Goal: Information Seeking & Learning: Learn about a topic

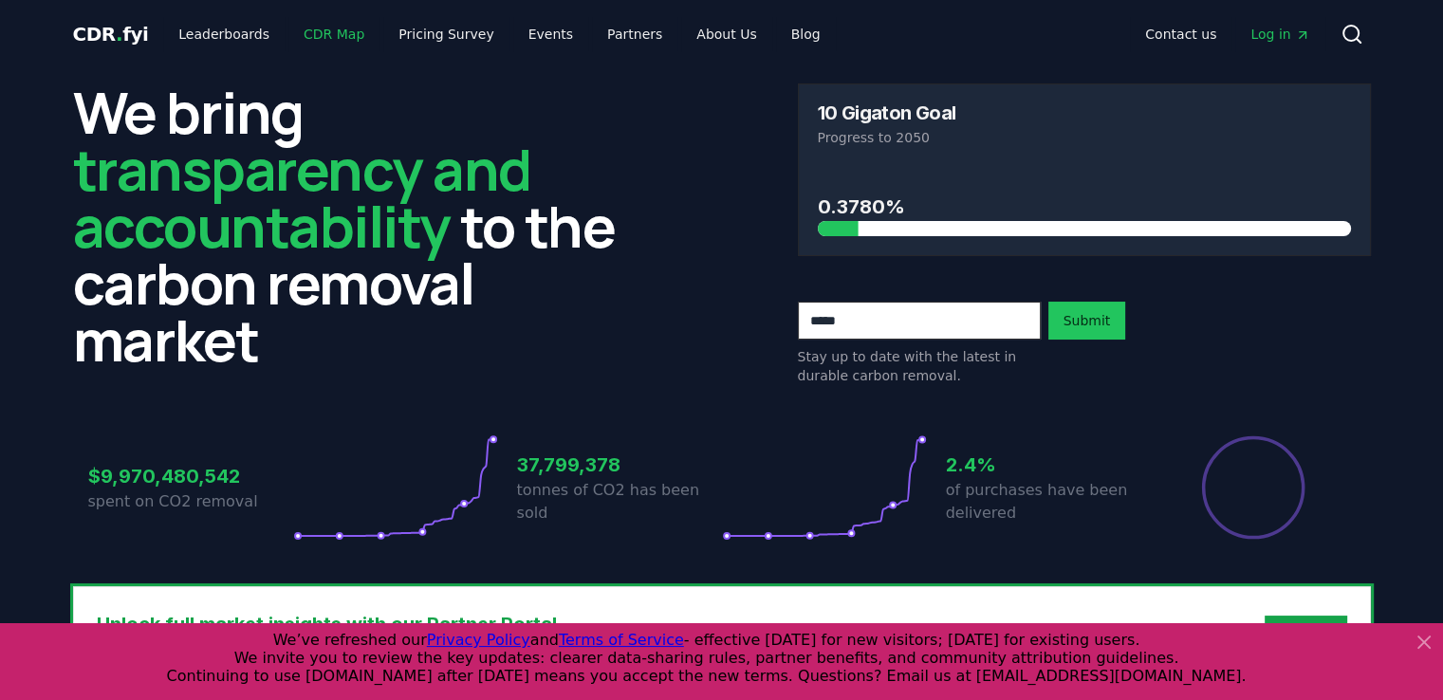
click at [329, 35] on link "CDR Map" at bounding box center [333, 34] width 91 height 34
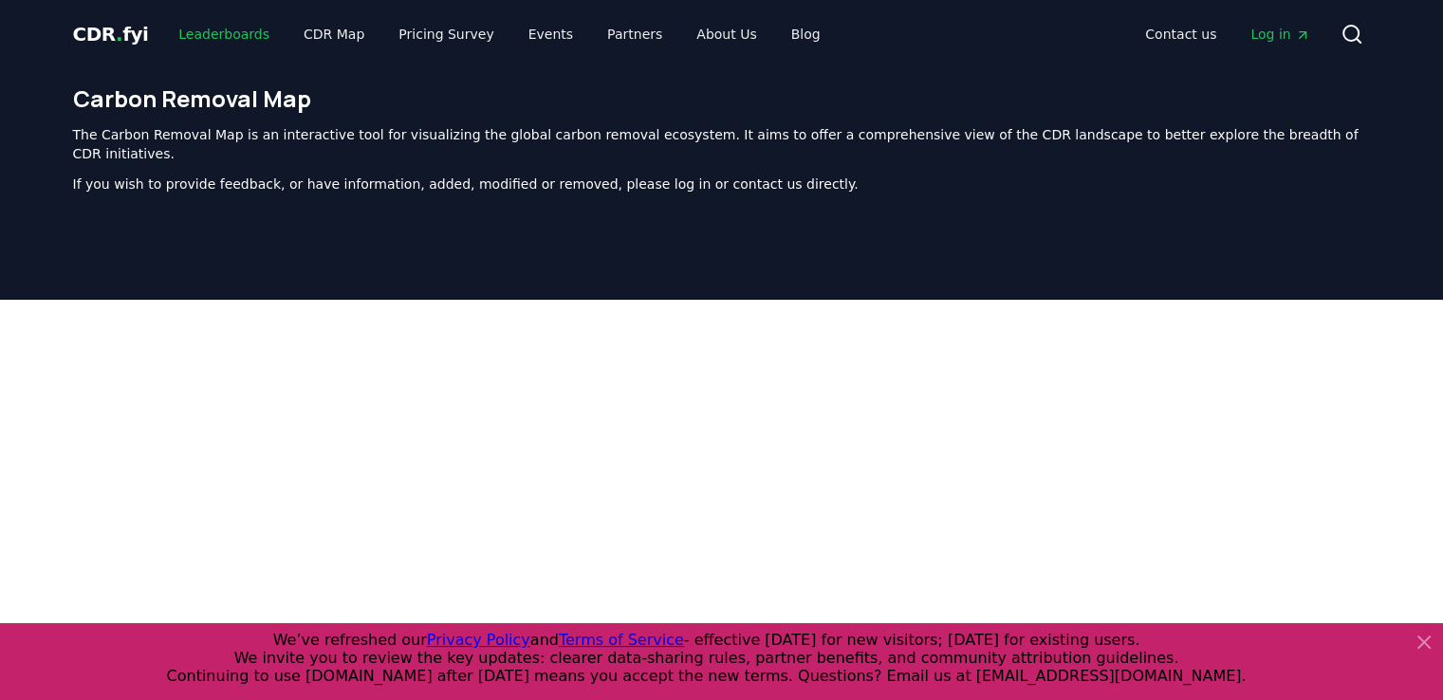
click at [242, 41] on link "Leaderboards" at bounding box center [223, 34] width 121 height 34
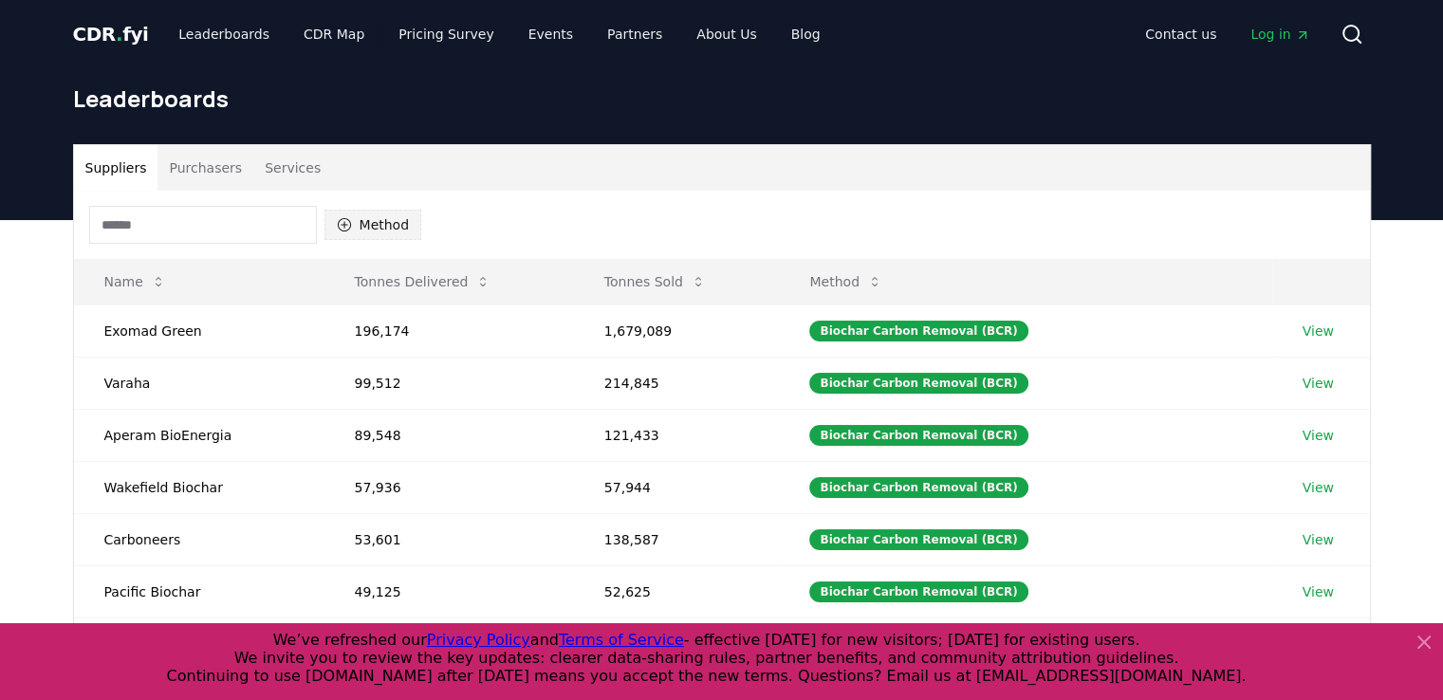
click at [364, 227] on button "Method" at bounding box center [373, 225] width 98 height 30
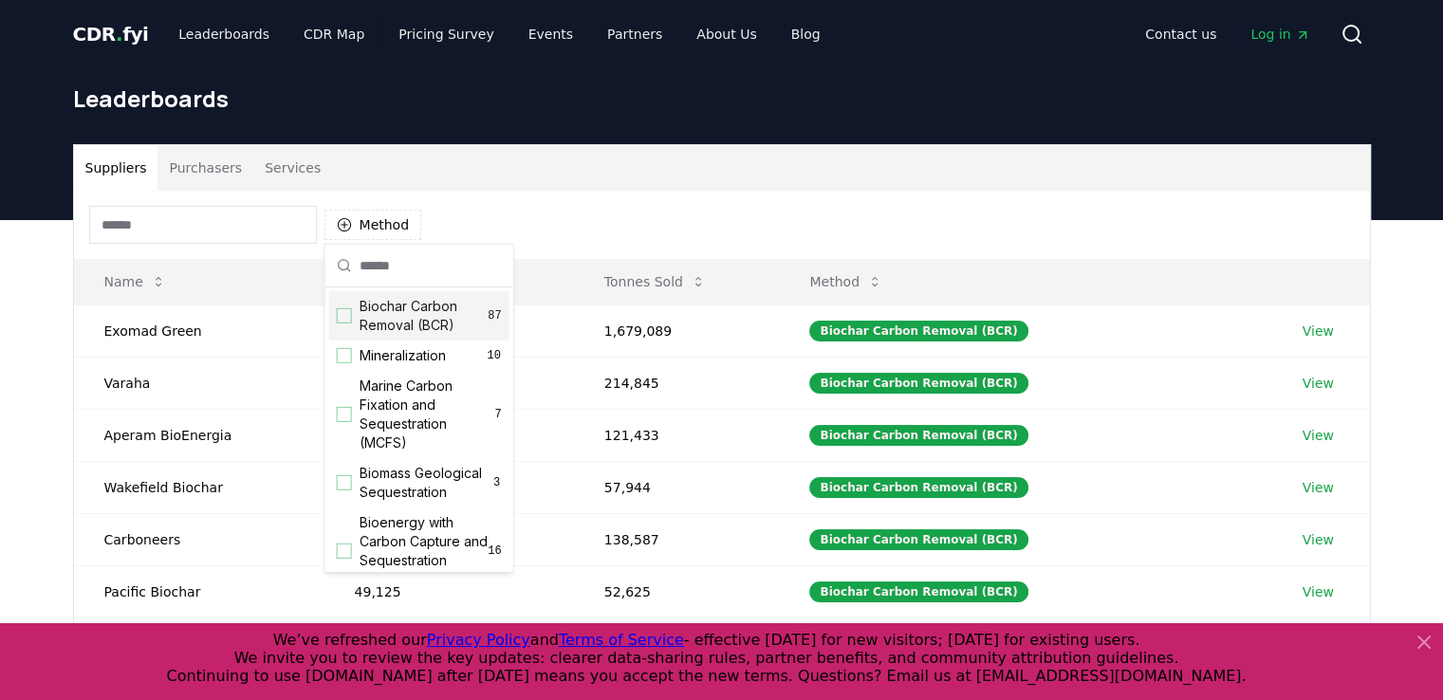
click at [351, 316] on div "Biochar Carbon Removal (BCR) 87" at bounding box center [419, 315] width 180 height 49
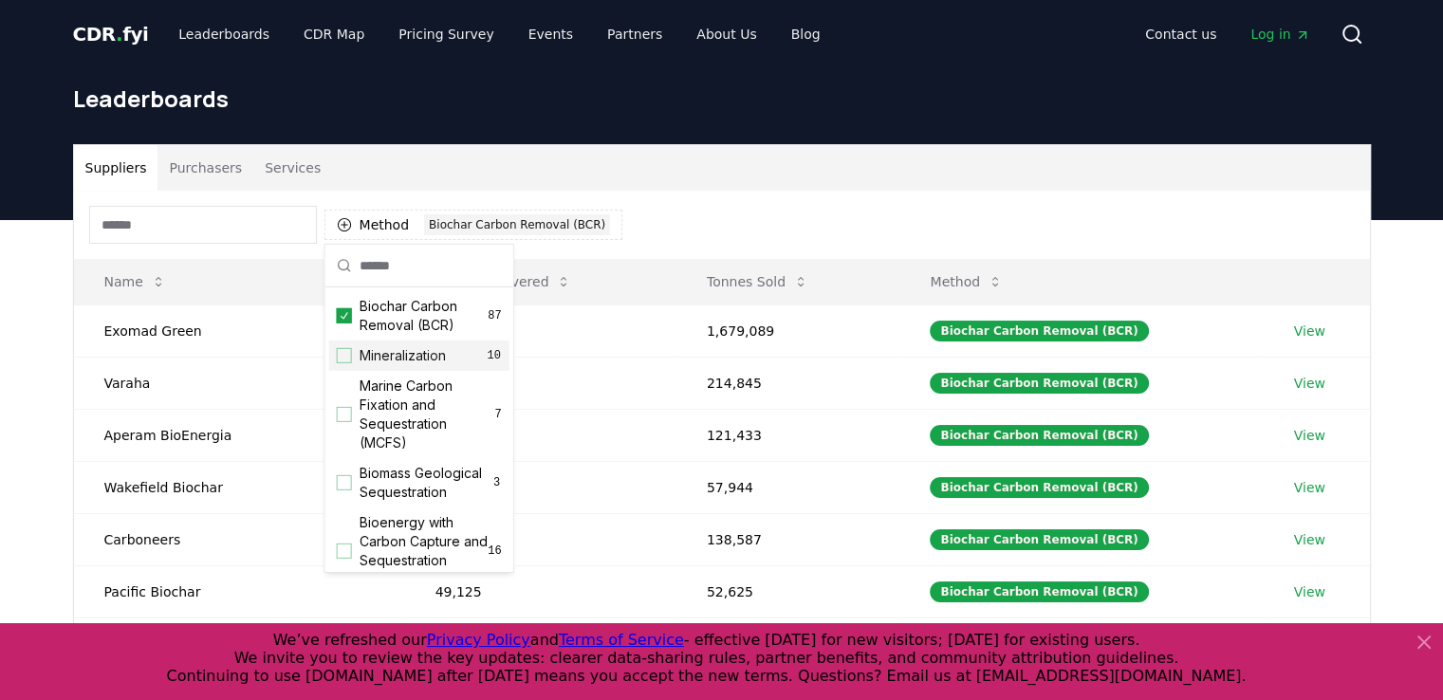
click at [350, 355] on div "Suggestions" at bounding box center [344, 355] width 15 height 15
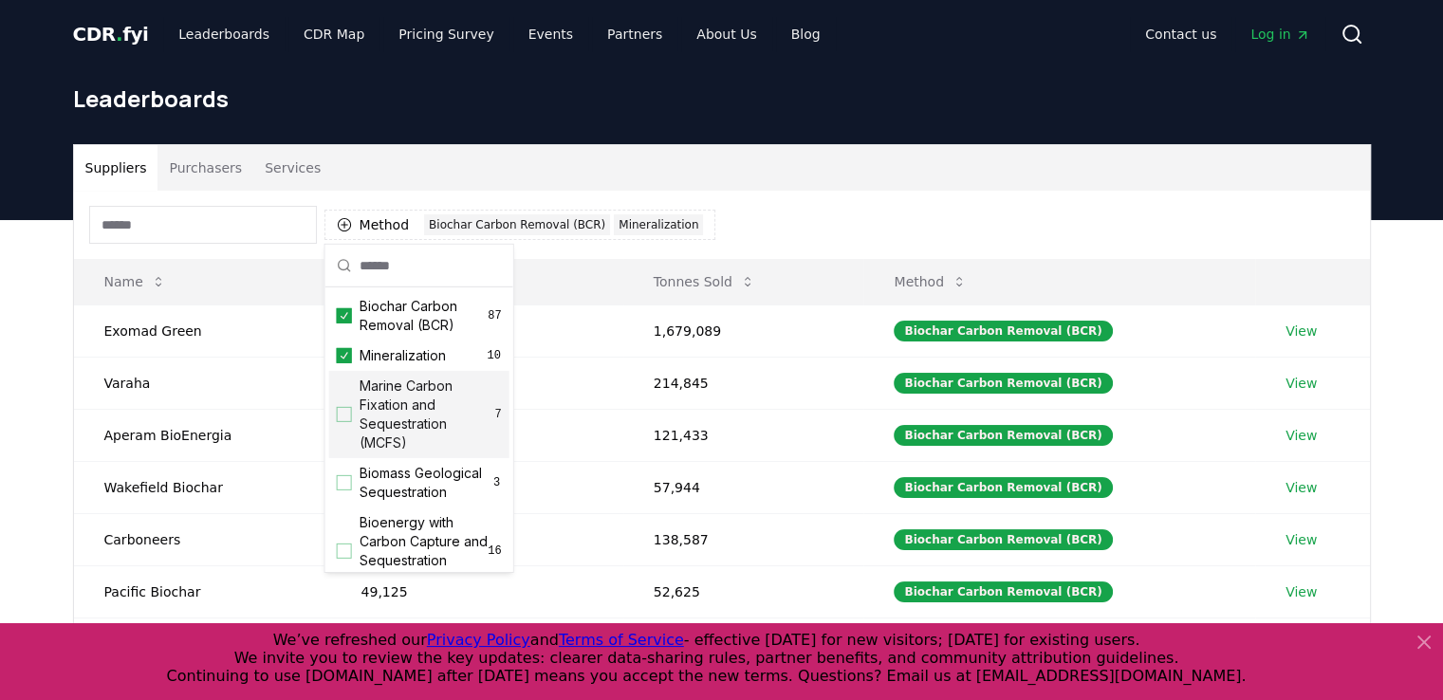
click at [344, 422] on div "Marine Carbon Fixation and Sequestration (MCFS) 7" at bounding box center [419, 414] width 180 height 87
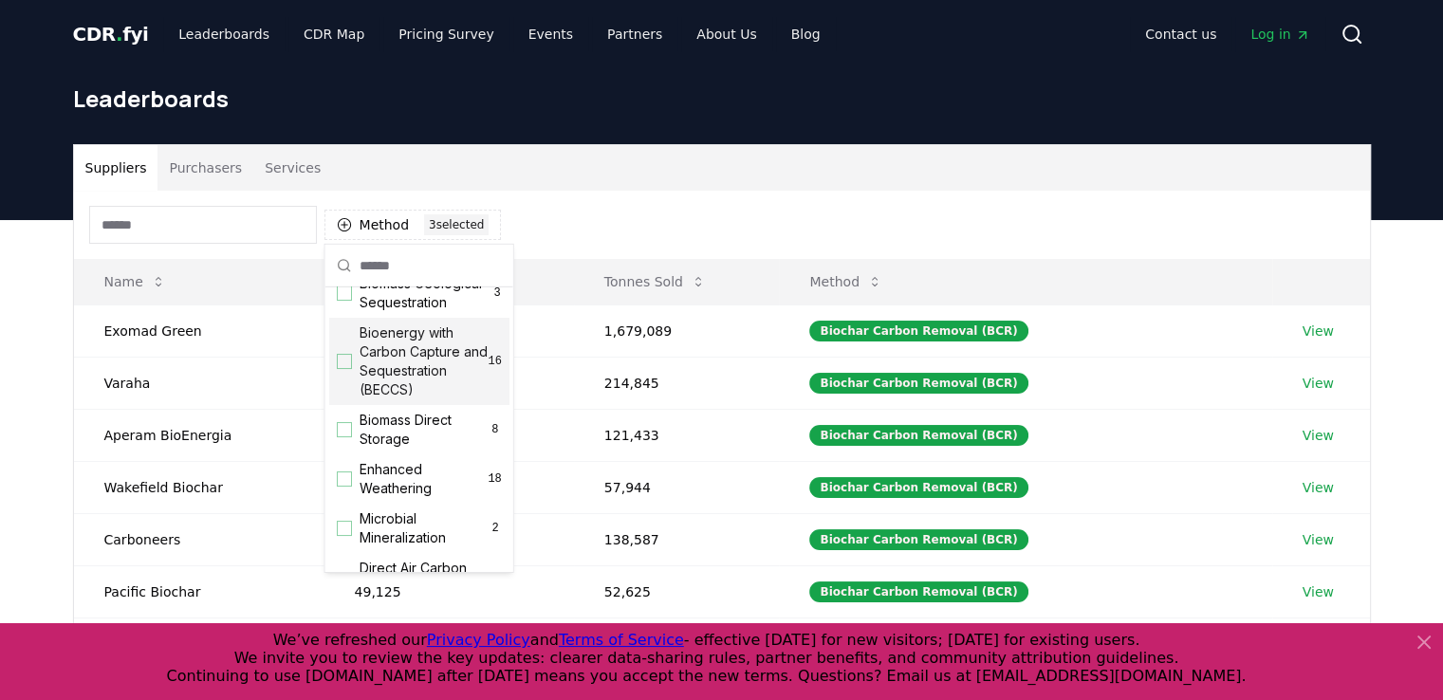
scroll to position [95, 0]
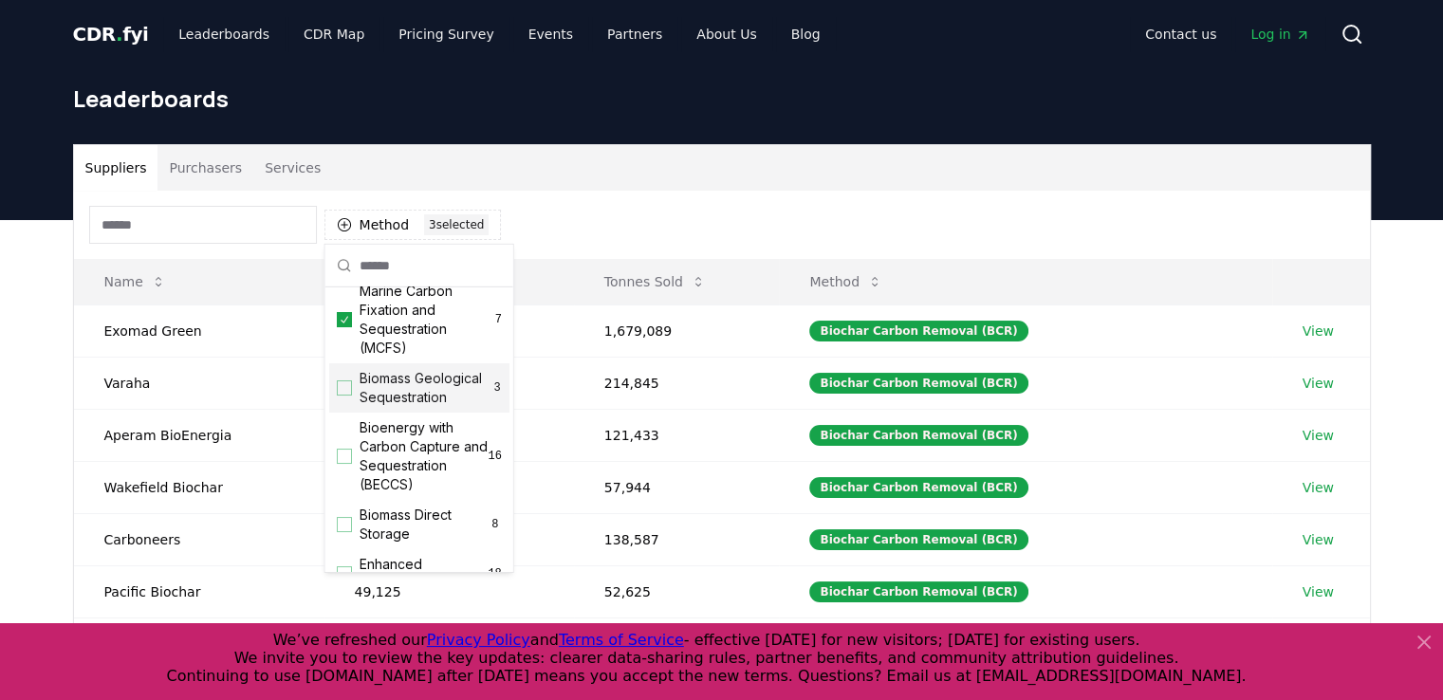
click at [342, 405] on div "Biomass Geological Sequestration 3" at bounding box center [419, 387] width 180 height 49
click at [338, 464] on div "Suggestions" at bounding box center [344, 456] width 15 height 15
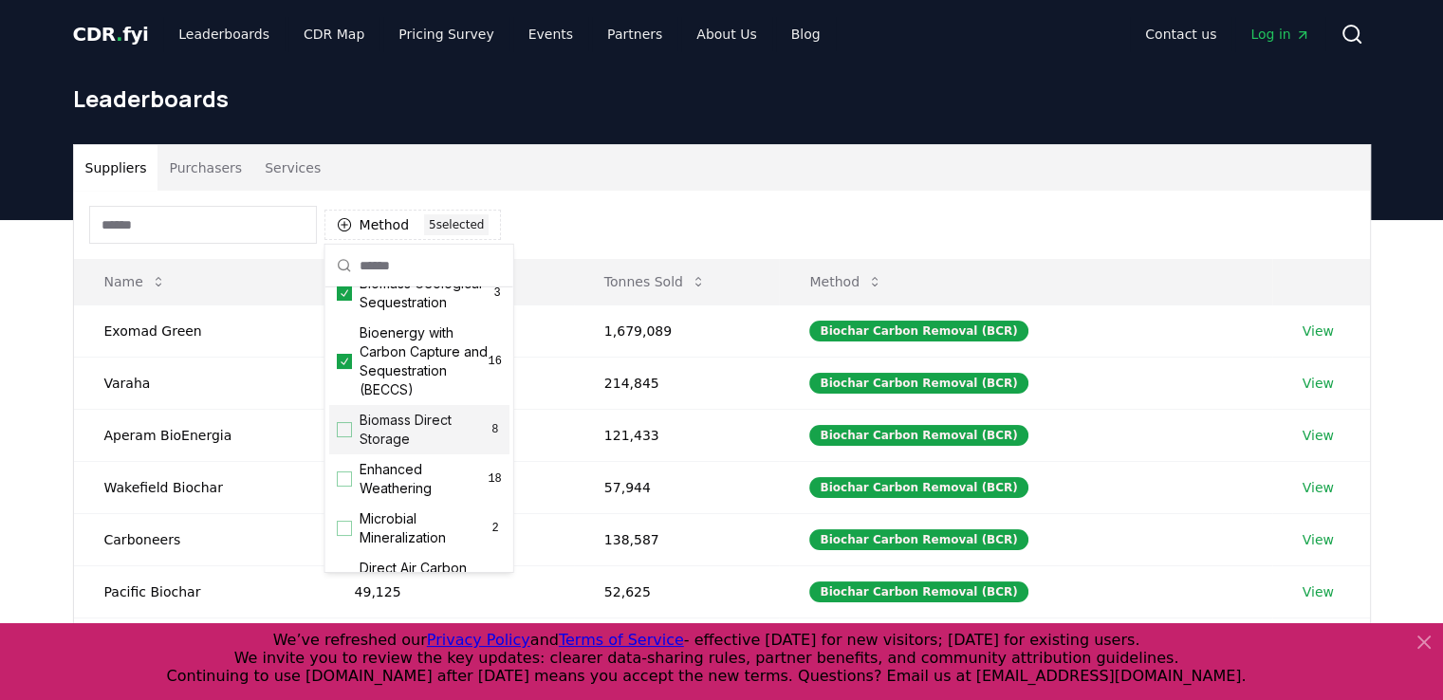
click at [351, 454] on div "Biomass Direct Storage 8" at bounding box center [419, 429] width 180 height 49
click at [348, 489] on div "Enhanced Weathering 18" at bounding box center [419, 478] width 180 height 49
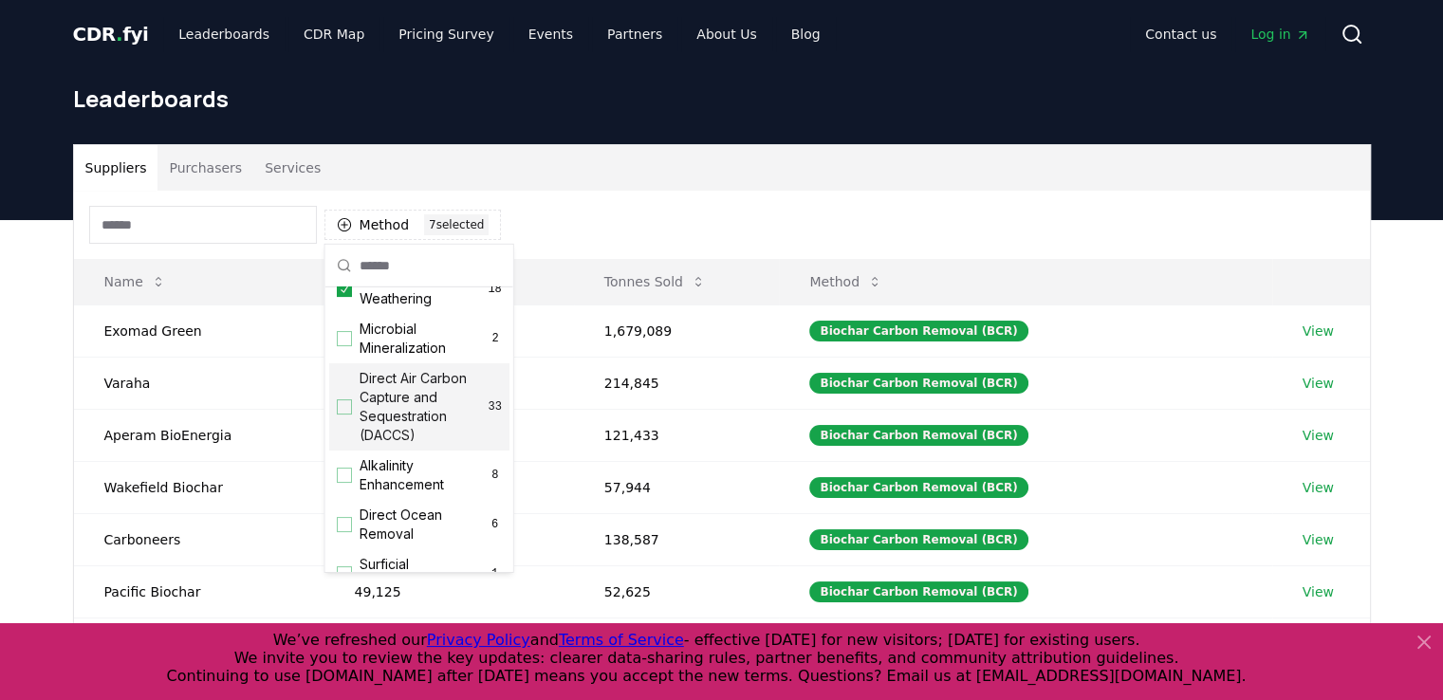
drag, startPoint x: 348, startPoint y: 416, endPoint x: 346, endPoint y: 428, distance: 11.5
click at [348, 419] on div "Direct Air Carbon Capture and Sequestration (DACCS) 33" at bounding box center [419, 406] width 180 height 87
click at [345, 484] on div "Alkalinity Enhancement 8" at bounding box center [419, 475] width 180 height 49
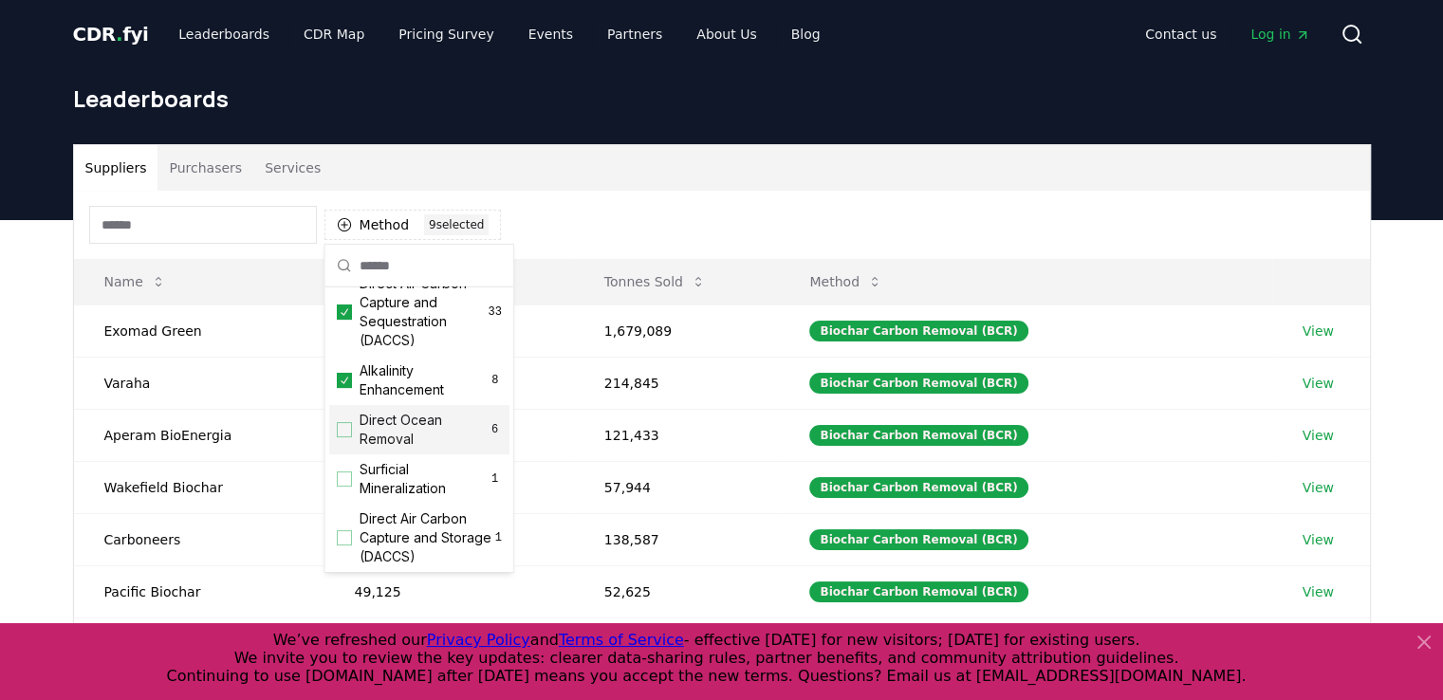
click at [342, 437] on div "Suggestions" at bounding box center [344, 429] width 15 height 15
click at [340, 487] on div "Suggestions" at bounding box center [344, 479] width 15 height 15
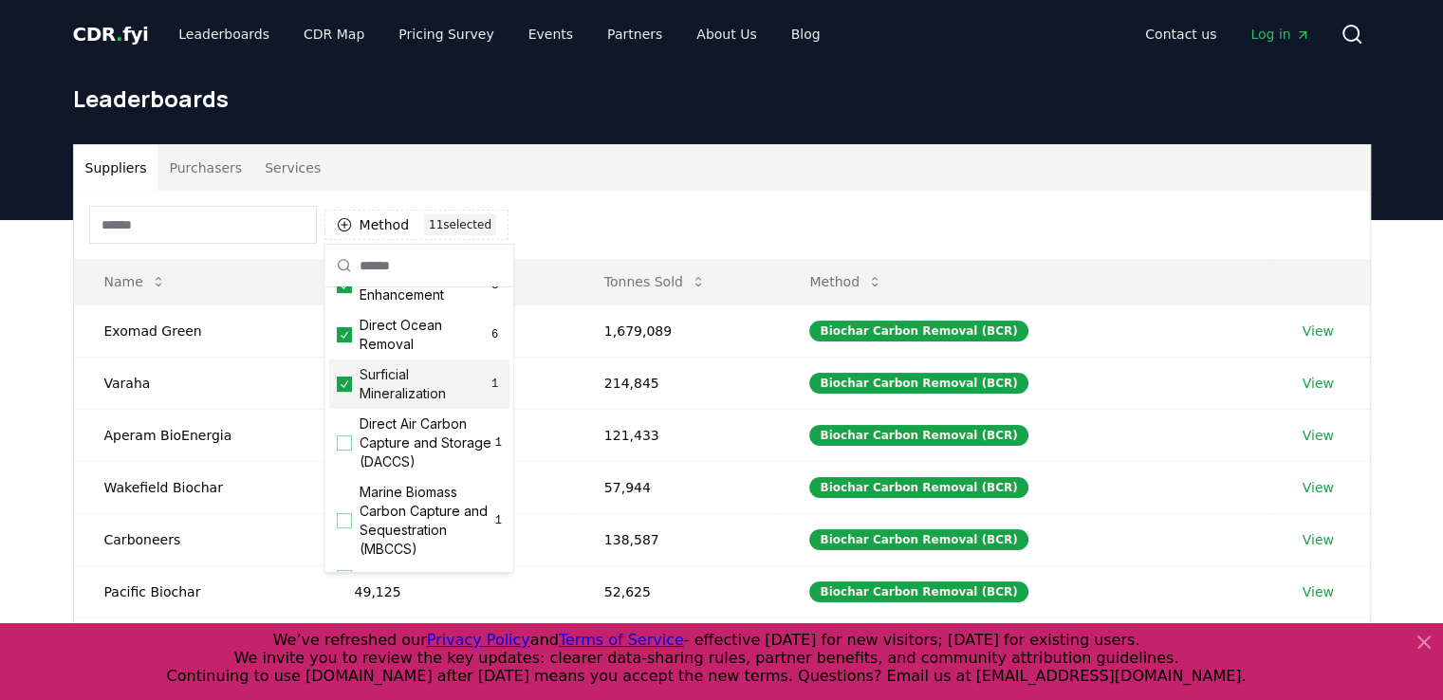
scroll to position [649, 0]
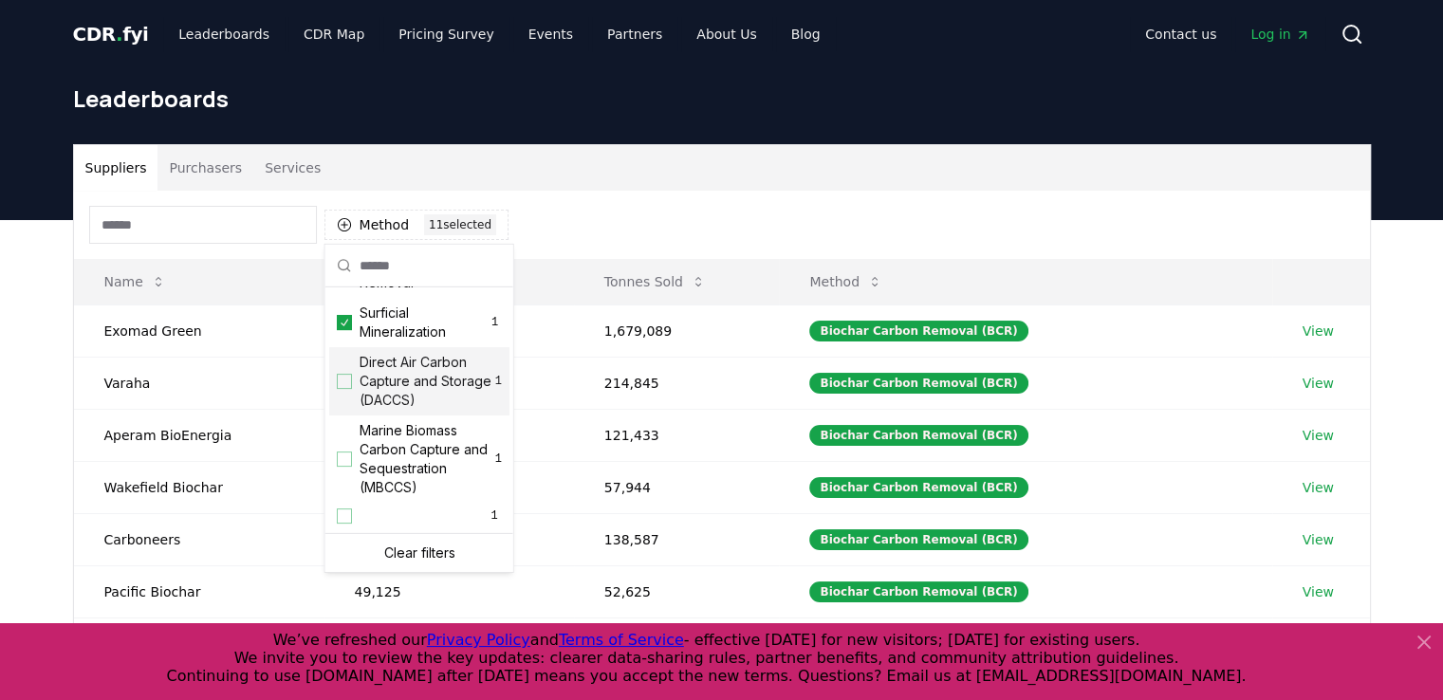
click at [339, 387] on div "Suggestions" at bounding box center [344, 381] width 15 height 15
click at [347, 456] on div "Suggestions" at bounding box center [344, 459] width 15 height 15
click at [349, 510] on div "Suggestions" at bounding box center [344, 516] width 15 height 15
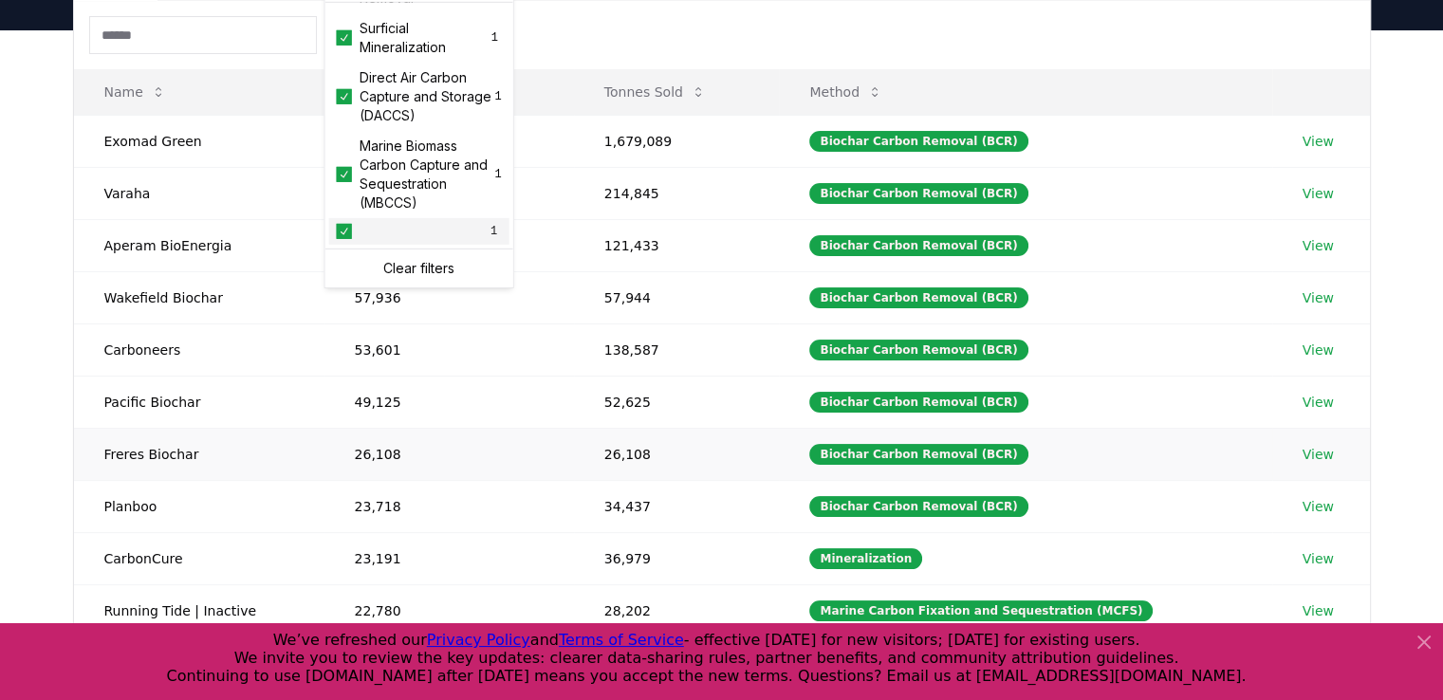
scroll to position [285, 0]
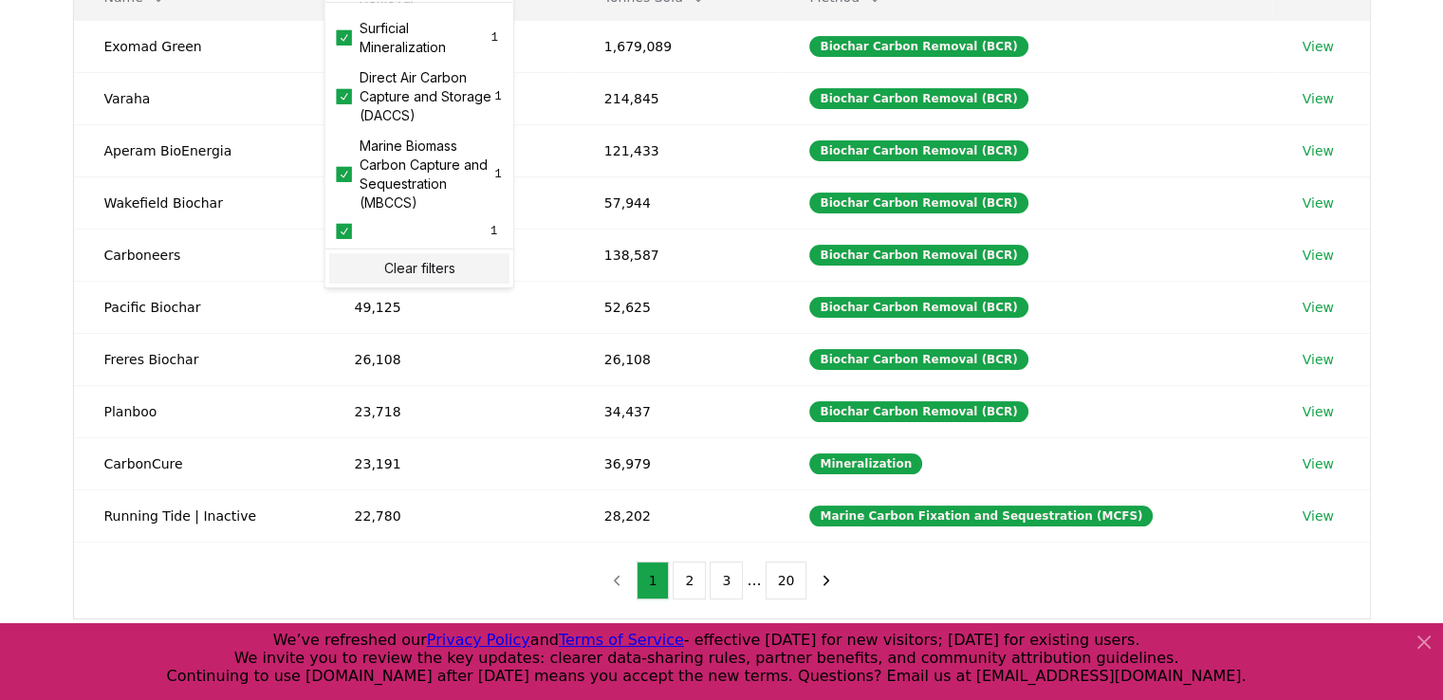
click at [30, 256] on div "Suppliers Purchasers Services Method 14 14 selected Name Tonnes Delivered Tonne…" at bounding box center [721, 315] width 1443 height 760
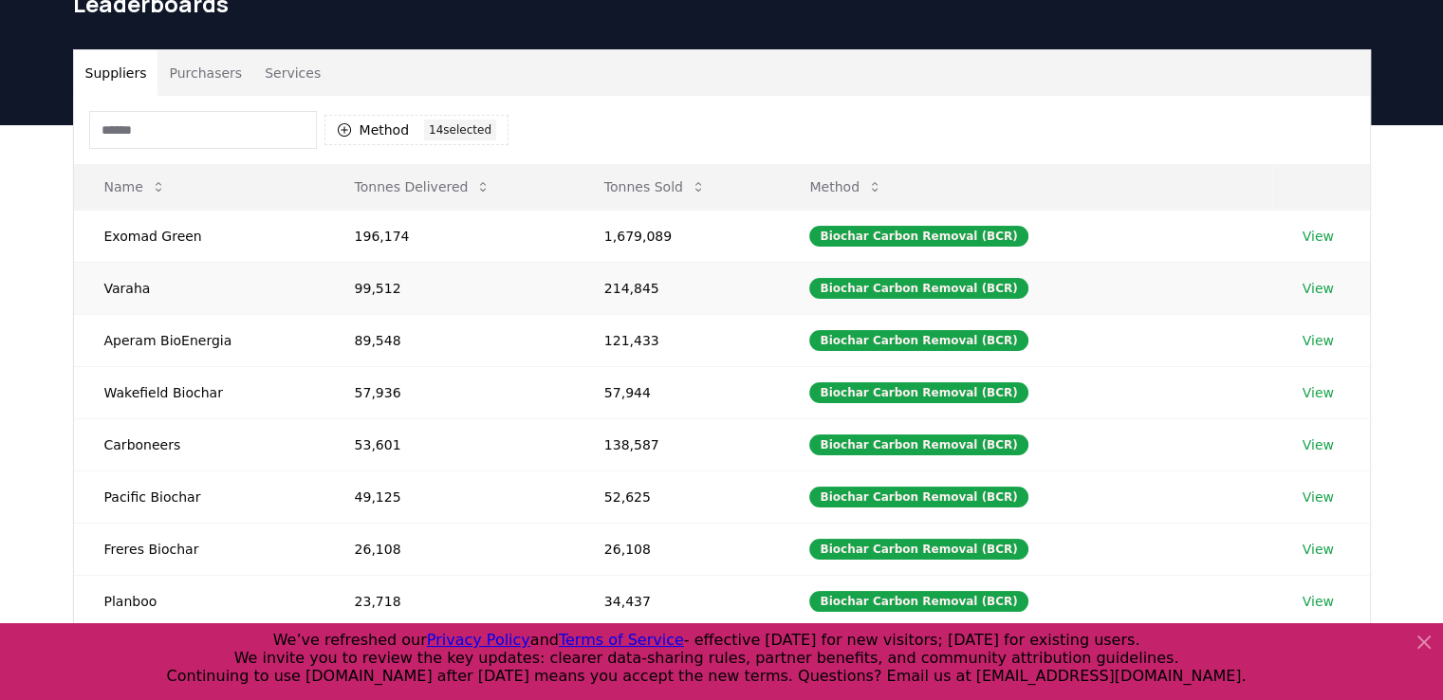
scroll to position [0, 0]
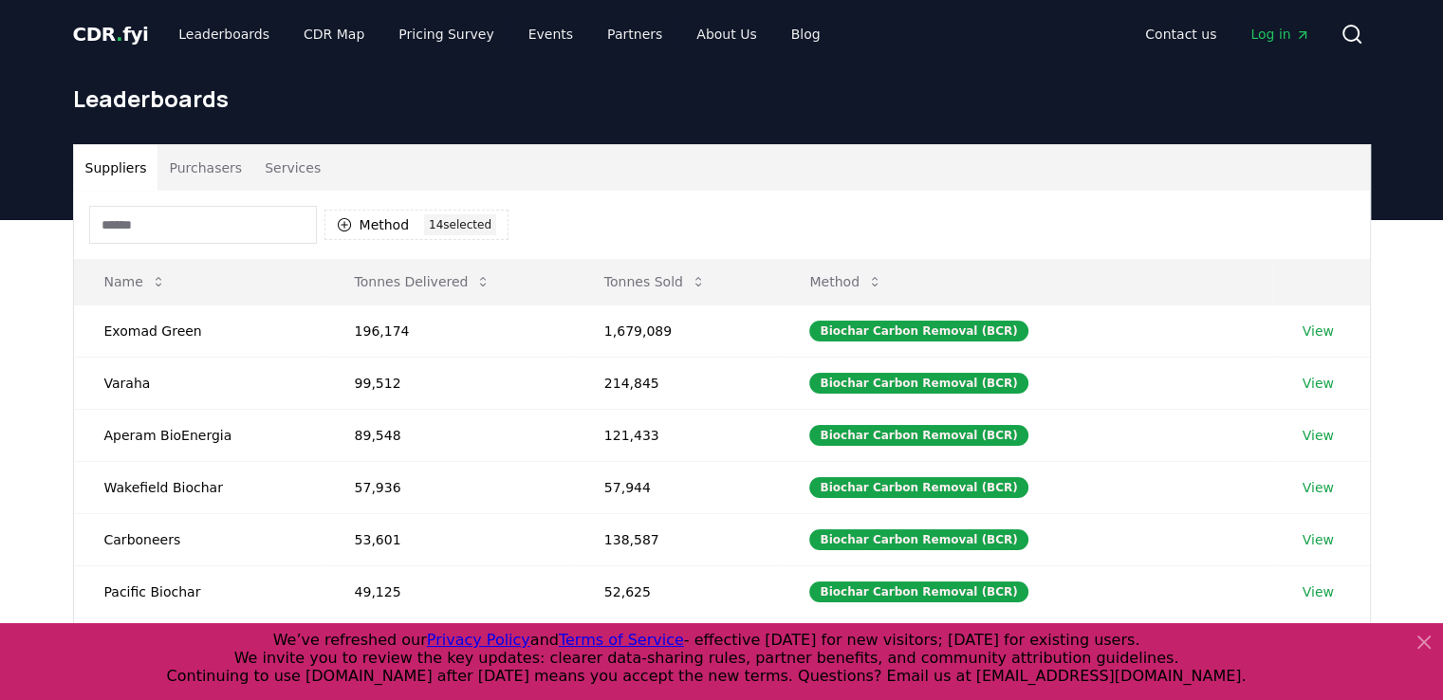
click at [273, 224] on input at bounding box center [203, 225] width 228 height 38
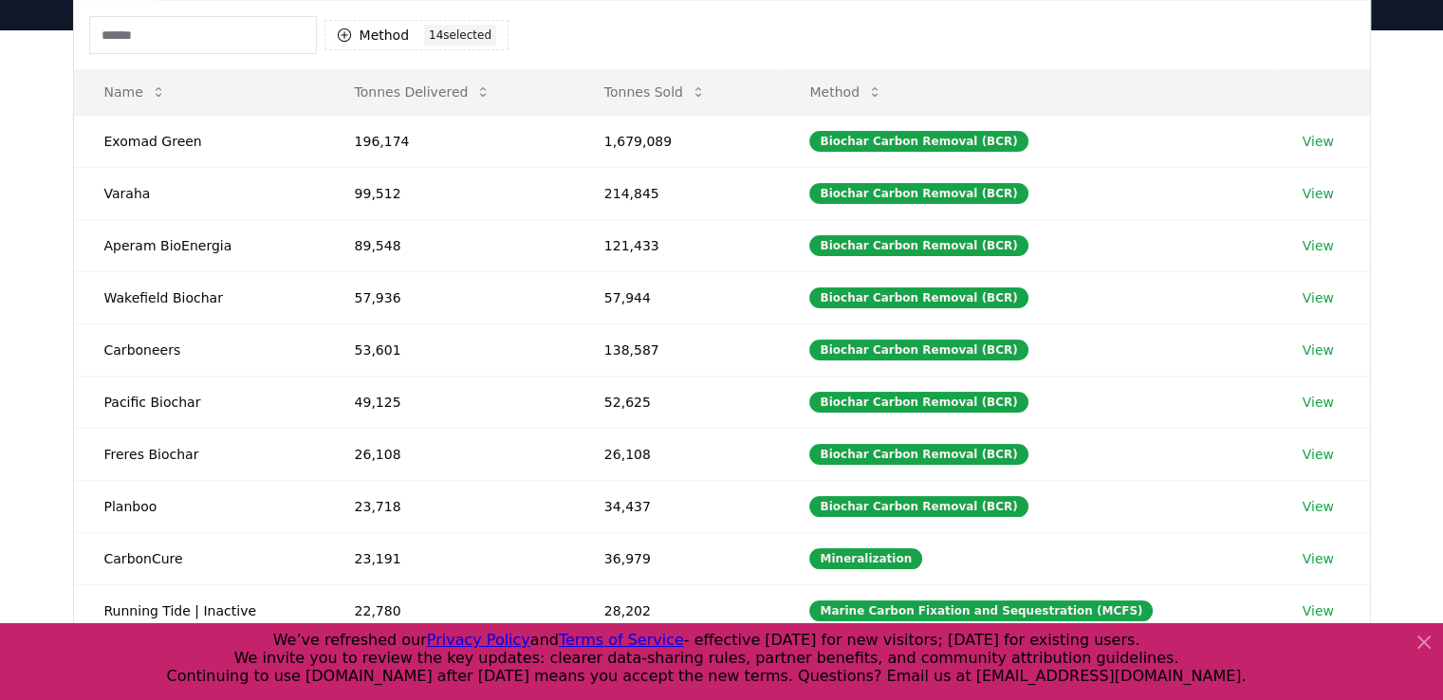
click at [65, 219] on div "Suppliers Purchasers Services Method 14 14 selected Name Tonnes Delivered Tonne…" at bounding box center [722, 334] width 1328 height 760
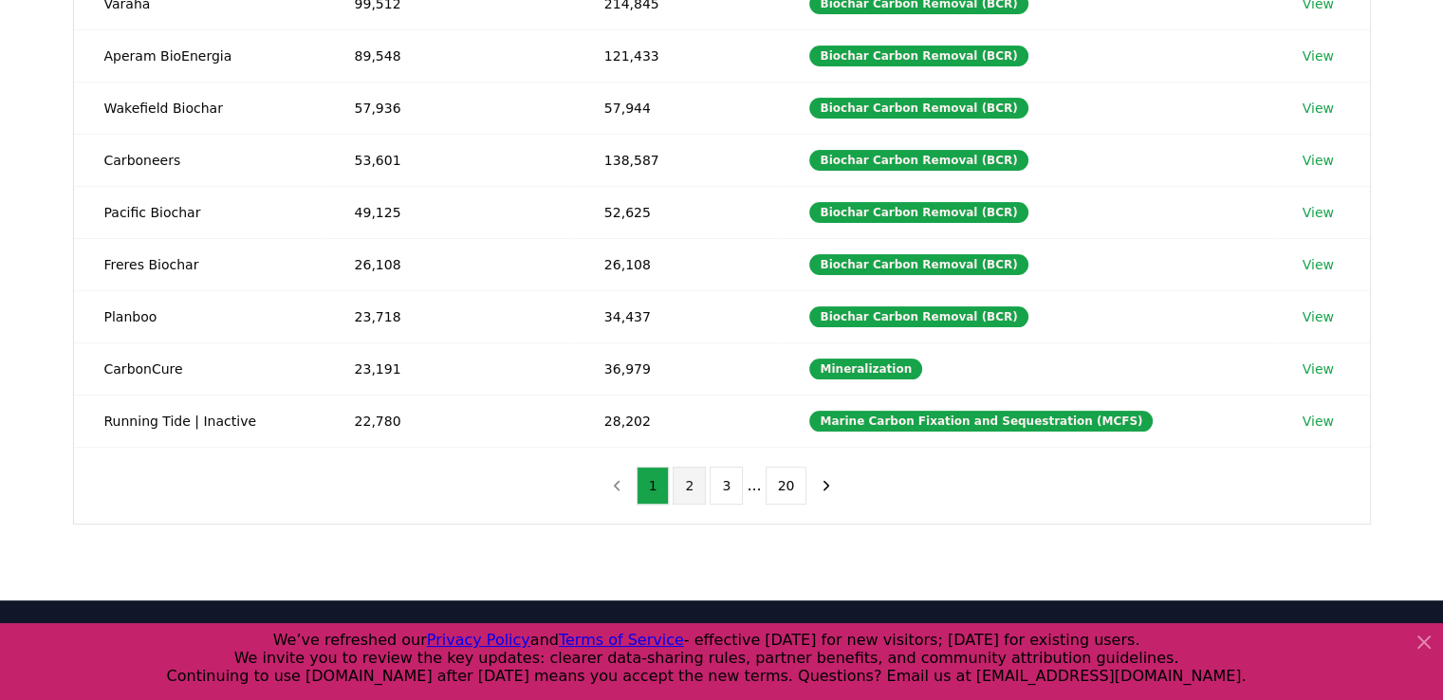
scroll to position [95, 0]
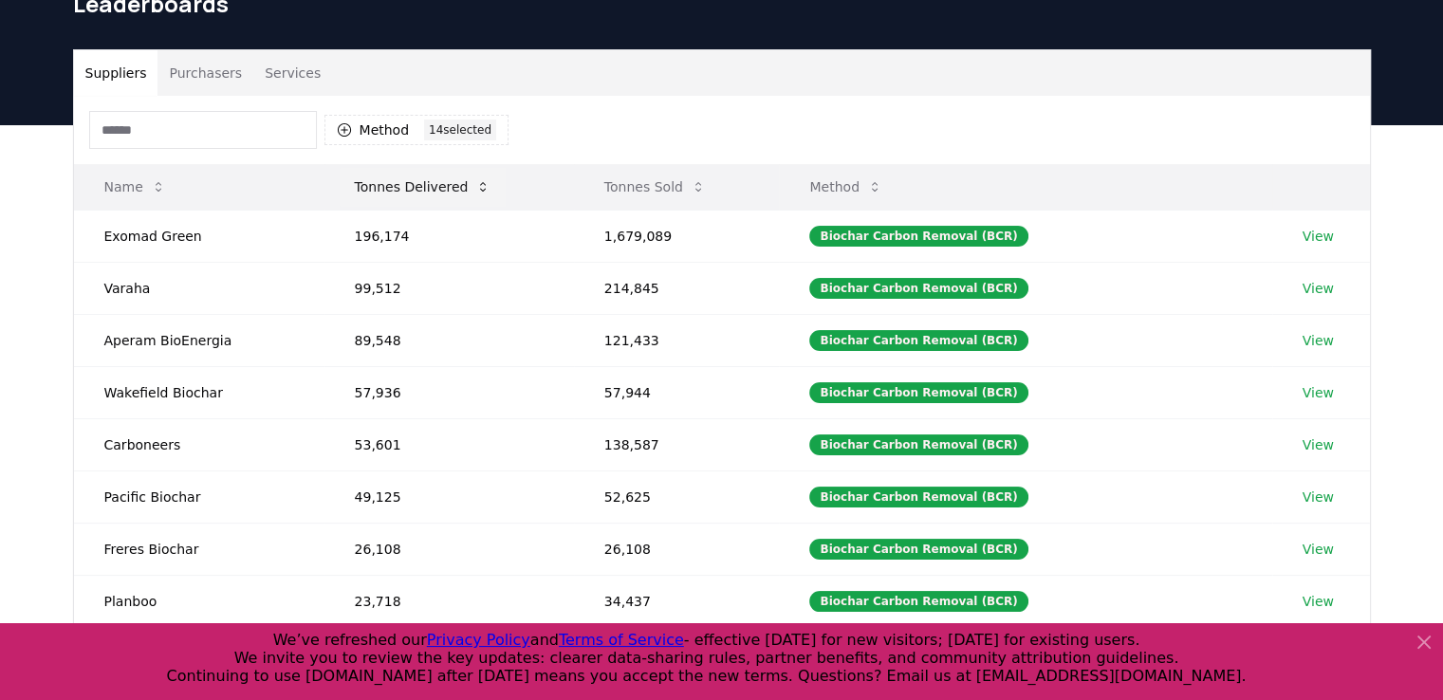
click at [418, 200] on button "Tonnes Delivered" at bounding box center [423, 187] width 167 height 38
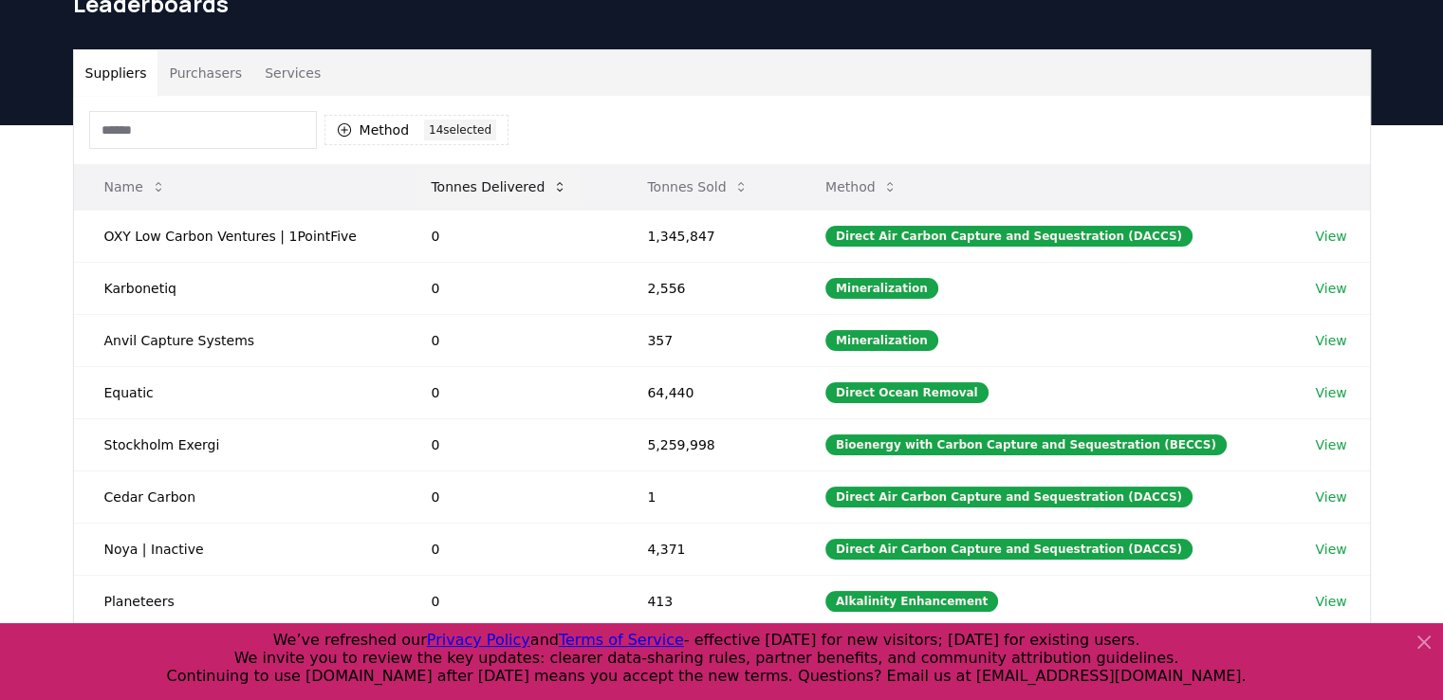
click at [501, 197] on button "Tonnes Delivered" at bounding box center [499, 187] width 167 height 38
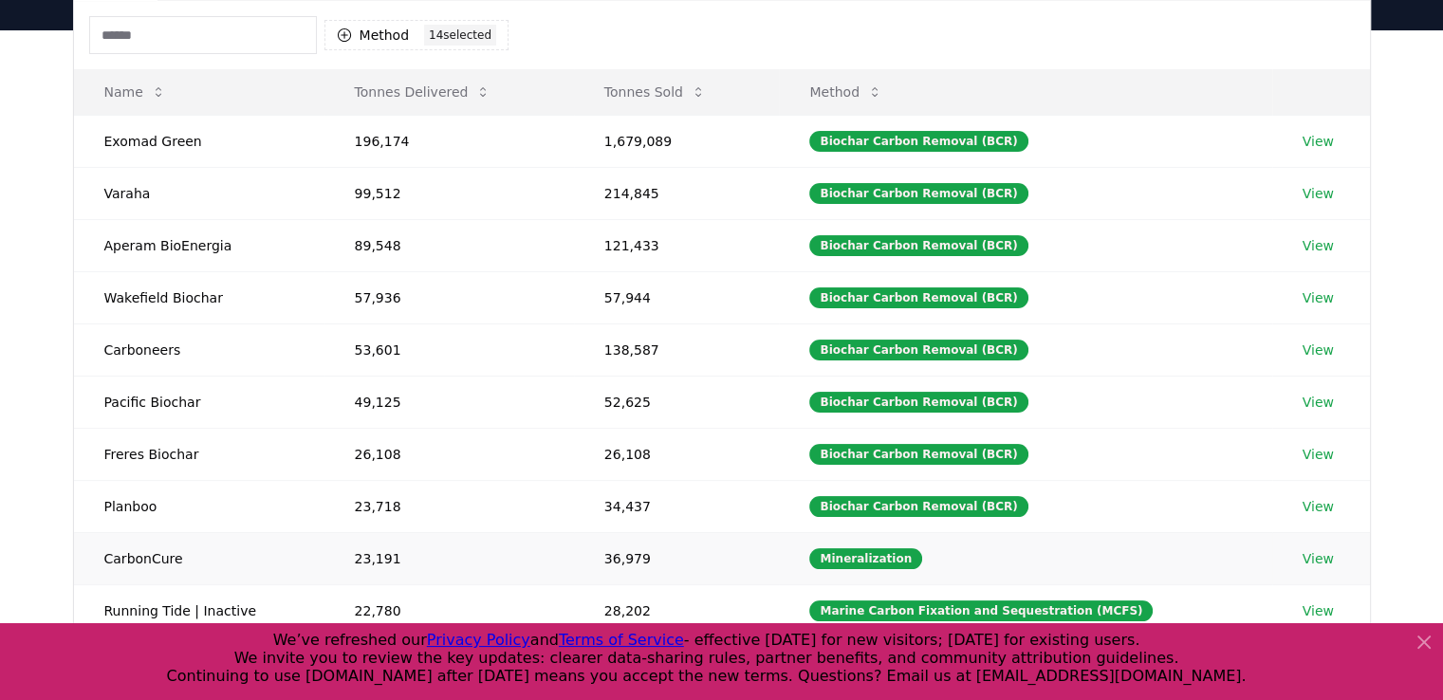
scroll to position [379, 0]
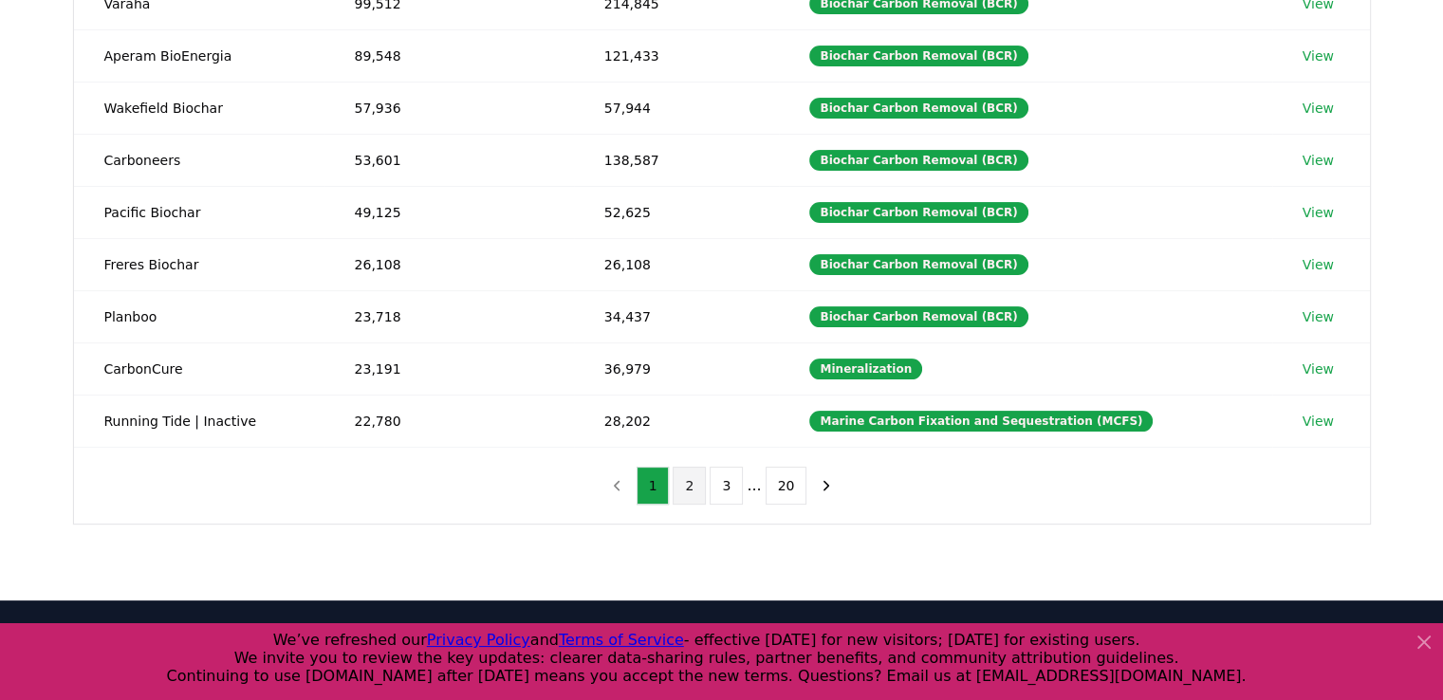
click at [699, 484] on button "2" at bounding box center [689, 486] width 33 height 38
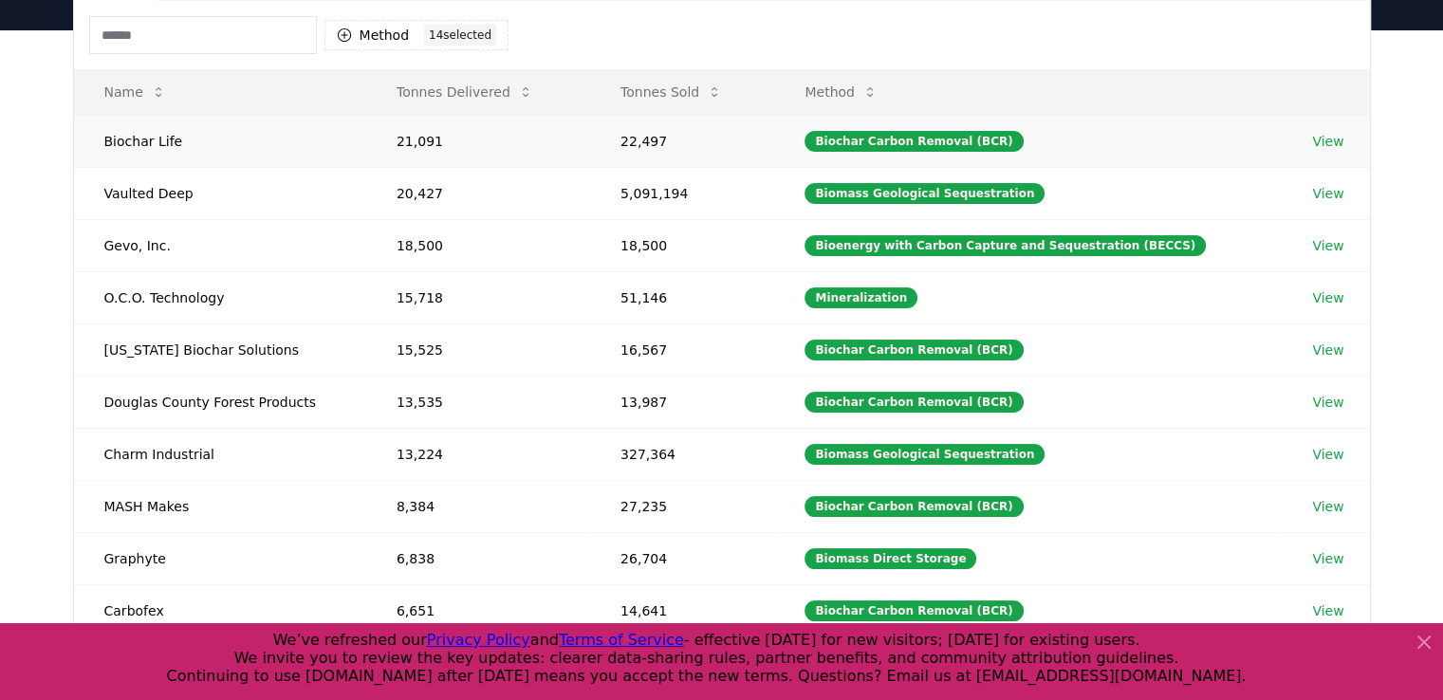
scroll to position [95, 0]
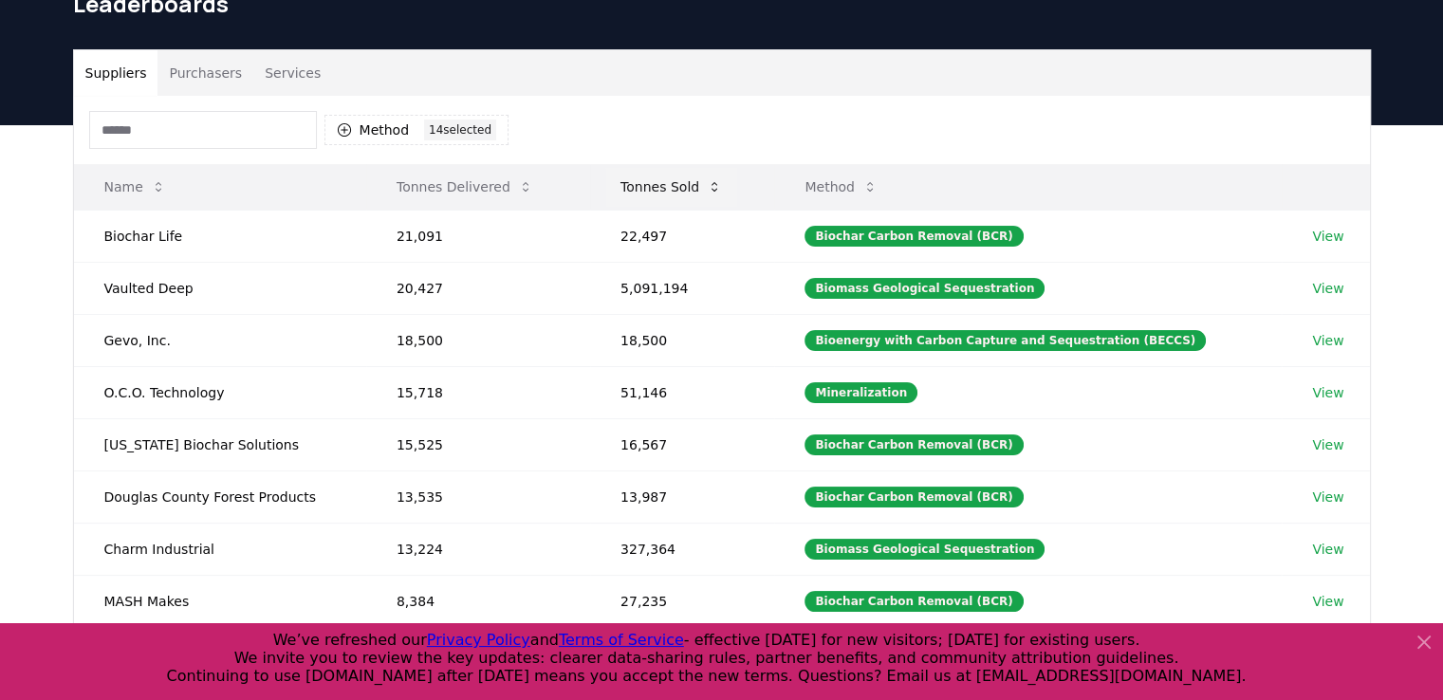
click at [683, 195] on button "Tonnes Sold" at bounding box center [671, 187] width 132 height 38
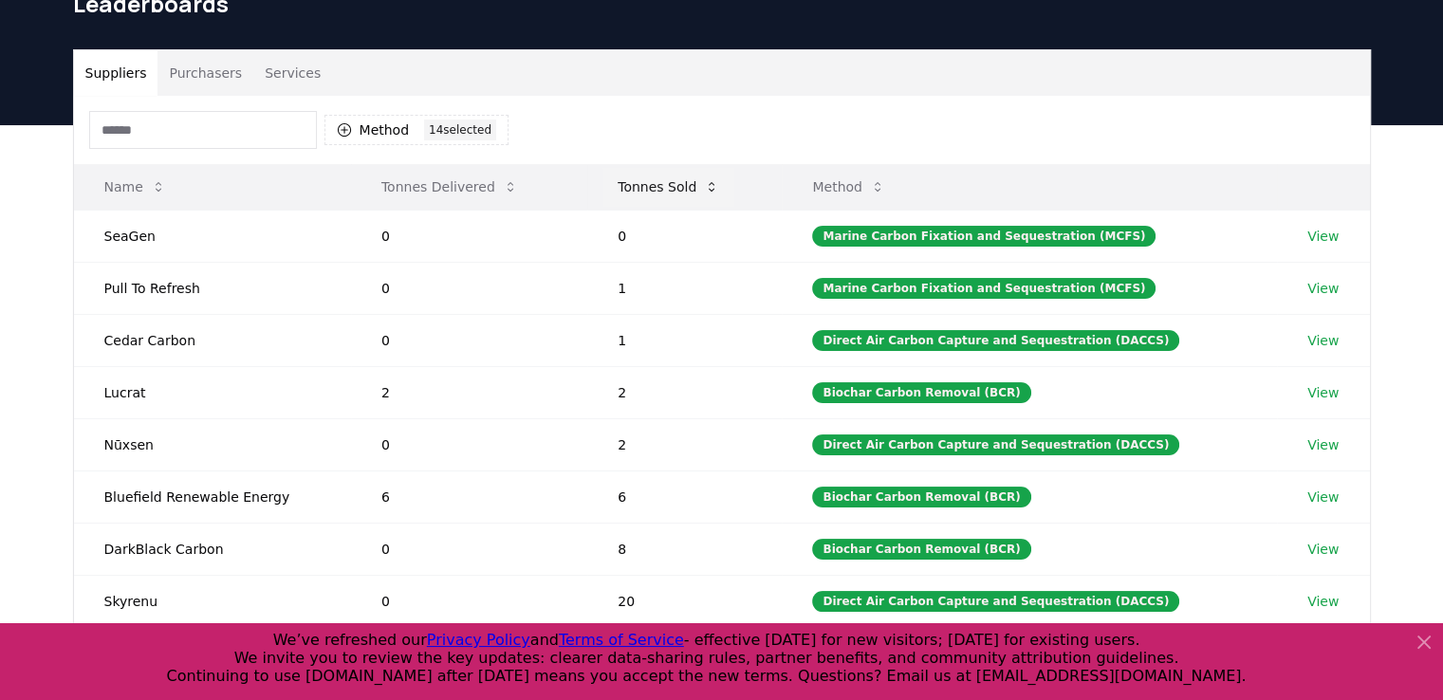
click at [683, 195] on button "Tonnes Sold" at bounding box center [668, 187] width 132 height 38
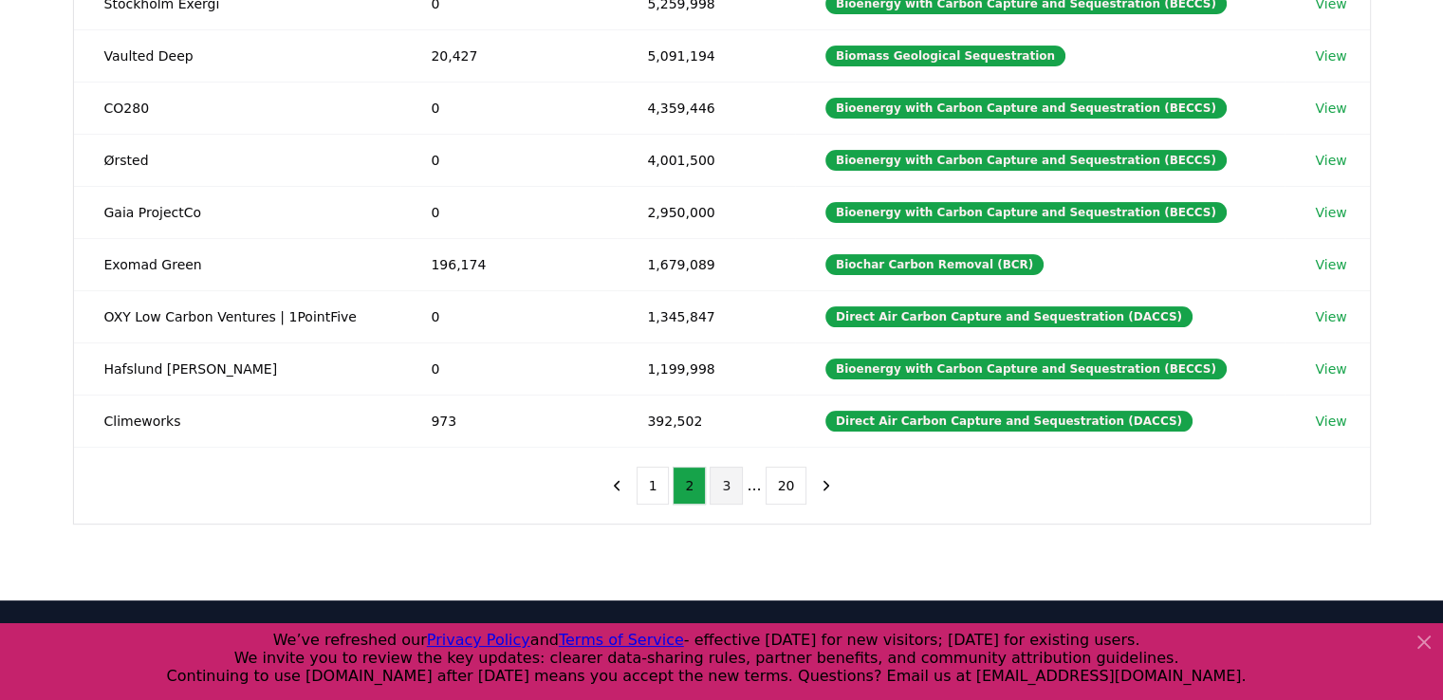
scroll to position [0, 0]
